Goal: Check status: Check status

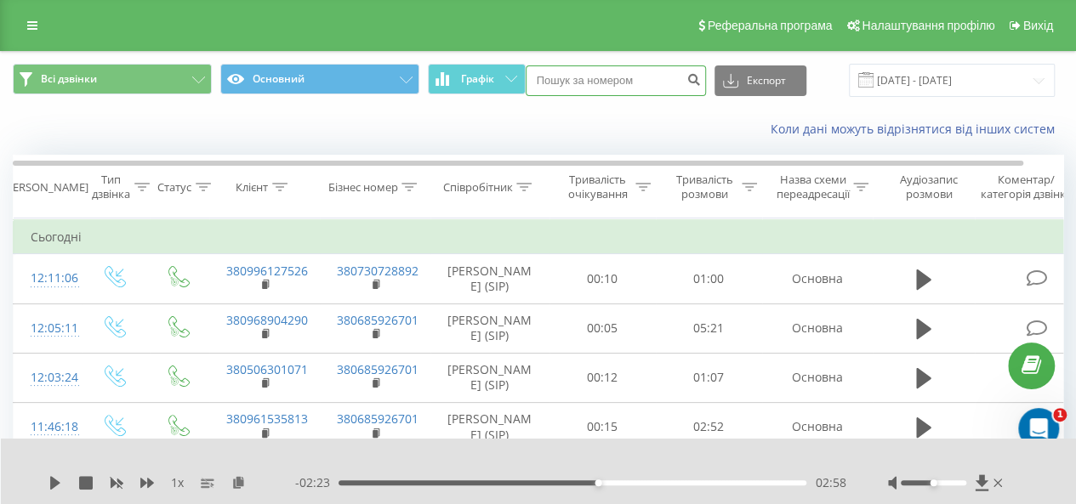
click at [575, 77] on input at bounding box center [616, 80] width 180 height 31
paste input "[PHONE_NUMBER]"
type input "[PHONE_NUMBER]"
click at [704, 79] on button "submit" at bounding box center [694, 80] width 23 height 31
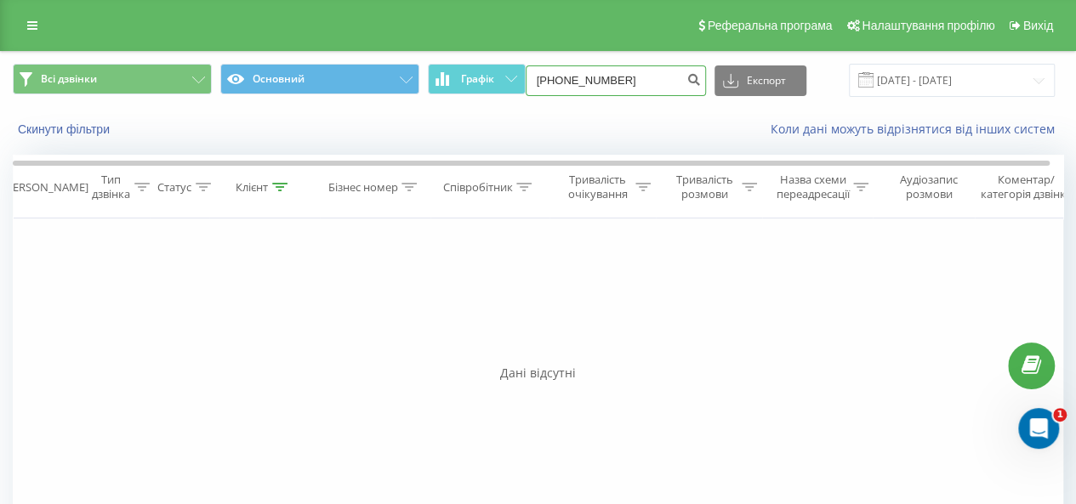
click at [653, 83] on input "38(097)606-83-06" at bounding box center [616, 80] width 180 height 31
type input "3"
type input "8306"
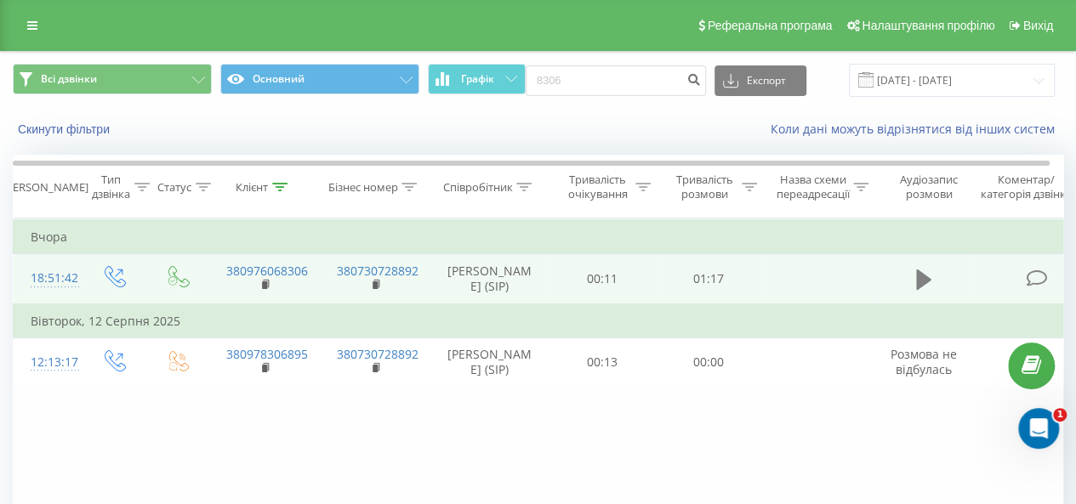
click at [918, 277] on icon at bounding box center [923, 280] width 15 height 20
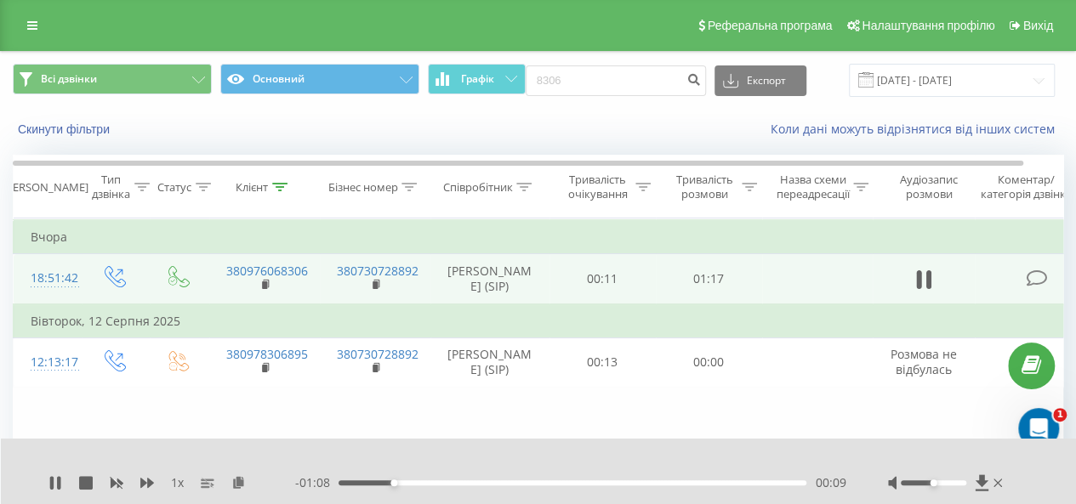
click at [463, 479] on div "- 01:08 00:09 00:09" at bounding box center [570, 483] width 550 height 17
click at [483, 486] on div "- 01:08 00:09 00:09" at bounding box center [570, 483] width 550 height 17
click at [499, 479] on div "- 01:07 00:10 00:10" at bounding box center [570, 483] width 550 height 17
click at [510, 486] on div "- 01:07 00:10 00:10" at bounding box center [570, 483] width 550 height 17
click at [519, 481] on div "00:30" at bounding box center [573, 483] width 468 height 5
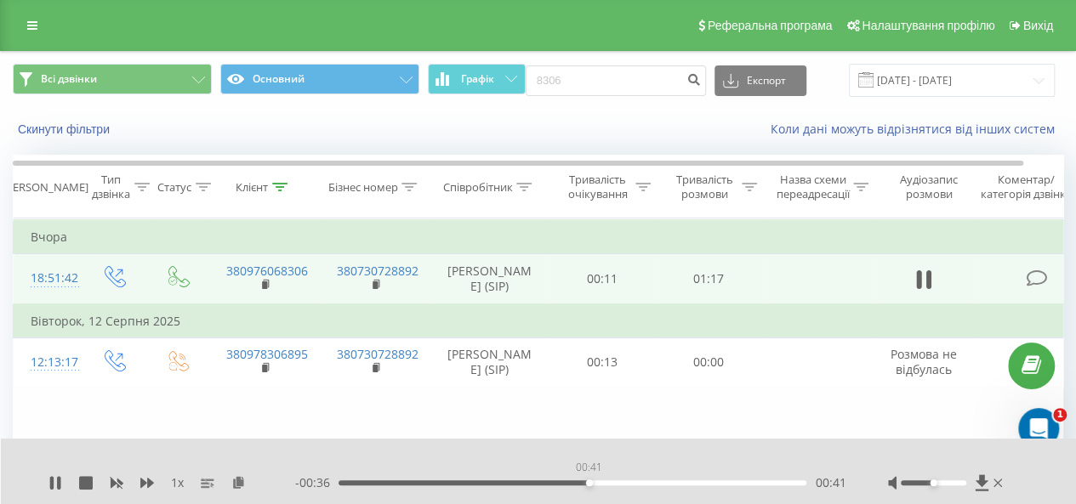
click at [589, 482] on div "00:41" at bounding box center [573, 483] width 468 height 5
click at [360, 482] on div "01:17" at bounding box center [570, 483] width 472 height 5
click at [54, 487] on icon at bounding box center [55, 483] width 10 height 14
